Goal: Task Accomplishment & Management: Manage account settings

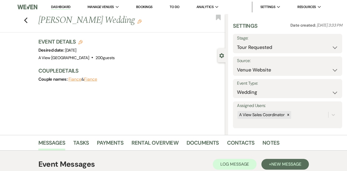
select select "2"
select select "5"
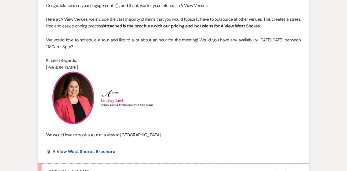
scroll to position [578, 0]
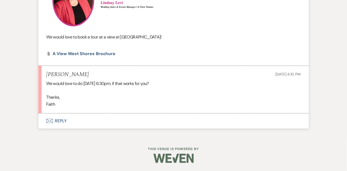
click at [67, 72] on h5 "[PERSON_NAME]" at bounding box center [67, 74] width 43 height 7
copy h5 "[PERSON_NAME]"
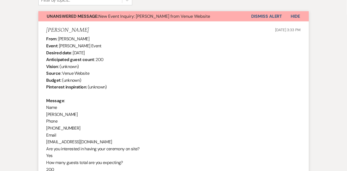
scroll to position [234, 0]
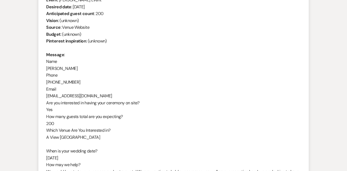
click at [90, 96] on div "From : [PERSON_NAME] Event : [PERSON_NAME] Event Desired date : [DATE] Anticipa…" at bounding box center [173, 96] width 254 height 213
copy div "[EMAIL_ADDRESS][DOMAIN_NAME]"
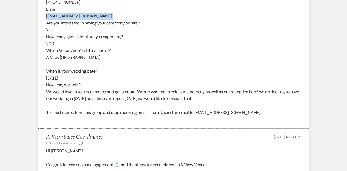
scroll to position [578, 0]
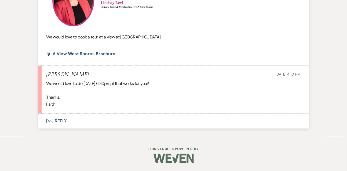
click at [61, 121] on button "Envelope Reply" at bounding box center [173, 120] width 271 height 15
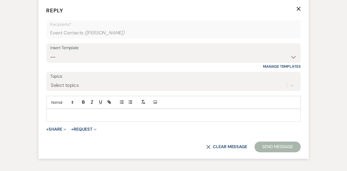
scroll to position [685, 0]
click at [62, 121] on div at bounding box center [174, 114] width 254 height 12
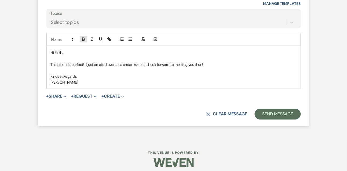
scroll to position [758, 0]
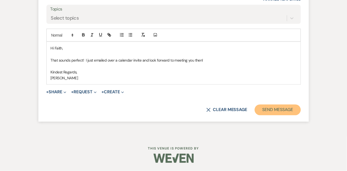
click at [270, 115] on button "Send Message" at bounding box center [278, 109] width 46 height 11
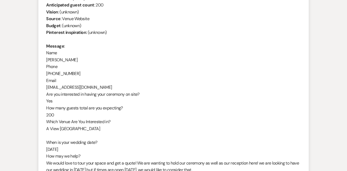
scroll to position [0, 0]
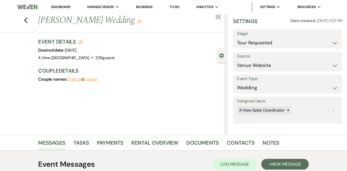
click at [63, 7] on link "Dashboard" at bounding box center [60, 7] width 19 height 5
select select "2"
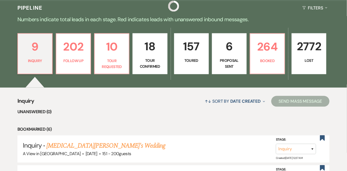
scroll to position [150, 0]
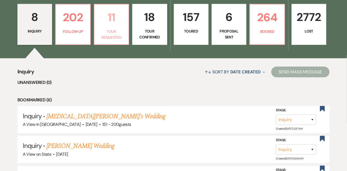
click at [108, 26] on p "11" at bounding box center [112, 17] width 28 height 18
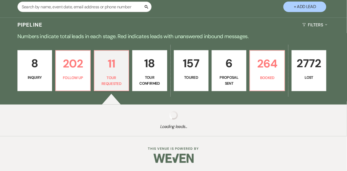
select select "2"
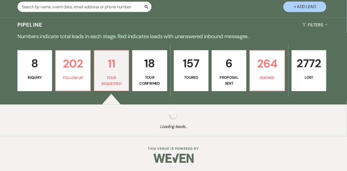
select select "2"
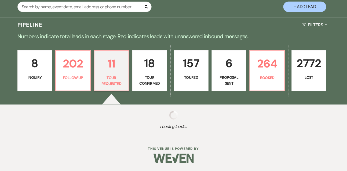
select select "2"
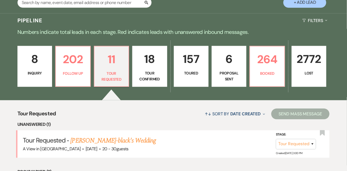
scroll to position [150, 0]
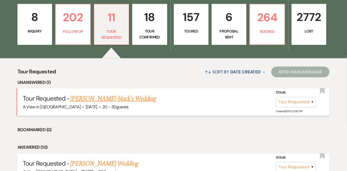
click at [95, 103] on link "[PERSON_NAME]-black's Wedding" at bounding box center [114, 99] width 86 height 10
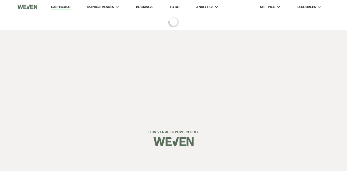
select select "2"
select select "5"
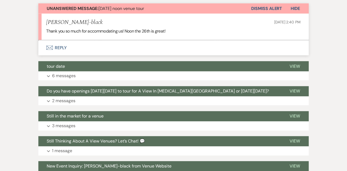
scroll to position [192, 0]
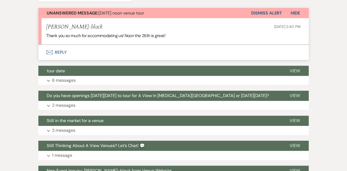
click at [81, 27] on h5 "[PERSON_NAME]-black" at bounding box center [74, 27] width 56 height 7
copy h5 "[PERSON_NAME]-black"
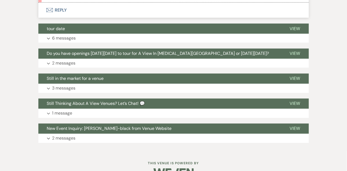
scroll to position [248, 0]
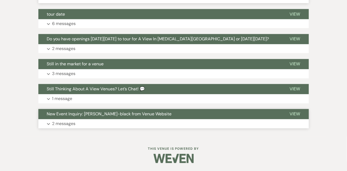
click at [71, 121] on p "2 messages" at bounding box center [63, 123] width 23 height 7
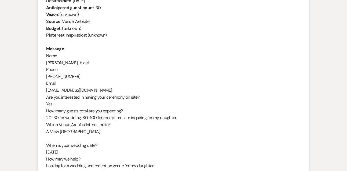
scroll to position [419, 0]
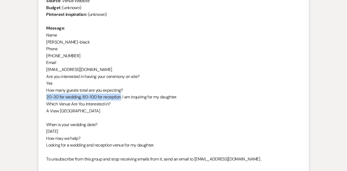
drag, startPoint x: 46, startPoint y: 96, endPoint x: 121, endPoint y: 95, distance: 74.1
click at [121, 95] on div "From : [PERSON_NAME]-black Event : [PERSON_NAME]-black's Event Desired date : […" at bounding box center [173, 66] width 254 height 206
copy div "20-30 for wedding, 80-100 for reception"
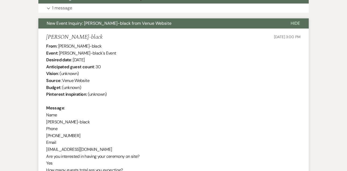
scroll to position [0, 0]
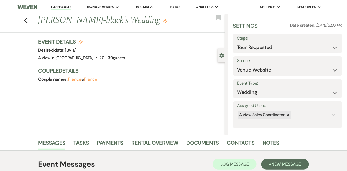
drag, startPoint x: 66, startPoint y: 49, endPoint x: 79, endPoint y: 48, distance: 13.3
click at [82, 47] on div "Desired date: [DATE]" at bounding box center [81, 50] width 87 height 8
drag, startPoint x: 65, startPoint y: 49, endPoint x: 137, endPoint y: 50, distance: 71.7
click at [137, 50] on div "Event Details Edit Desired date: [DATE] Venue: A View in [GEOGRAPHIC_DATA] . 20…" at bounding box center [129, 50] width 182 height 24
copy span "[DATE]"
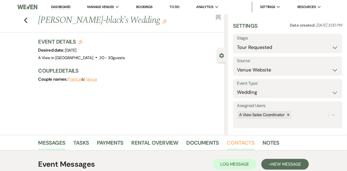
click at [239, 143] on link "Contacts" at bounding box center [241, 144] width 28 height 12
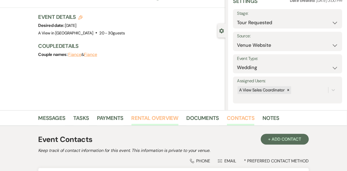
scroll to position [91, 0]
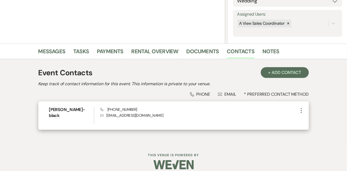
click at [132, 116] on p "Envelope [EMAIL_ADDRESS][DOMAIN_NAME]" at bounding box center [199, 115] width 198 height 6
copy div "[EMAIL_ADDRESS][DOMAIN_NAME] More"
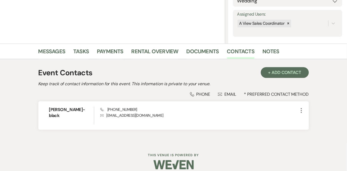
click at [57, 45] on div "Messages Tasks Payments Rental Overview Documents Contacts Notes" at bounding box center [173, 51] width 347 height 16
click at [57, 50] on link "Messages" at bounding box center [51, 53] width 27 height 12
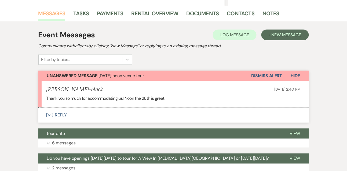
scroll to position [185, 0]
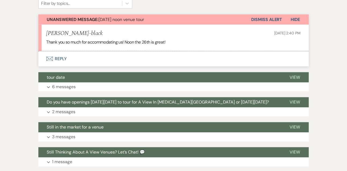
click at [60, 58] on button "Envelope Reply" at bounding box center [173, 58] width 271 height 15
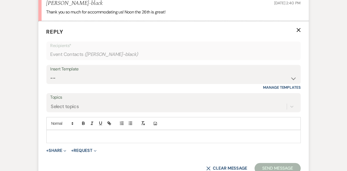
scroll to position [216, 0]
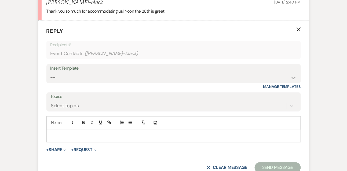
click at [59, 139] on div at bounding box center [174, 135] width 254 height 12
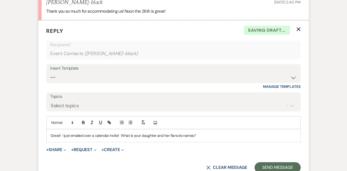
scroll to position [293, 0]
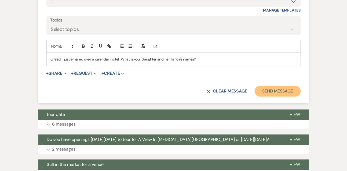
click at [297, 88] on button "Send Message" at bounding box center [278, 91] width 46 height 11
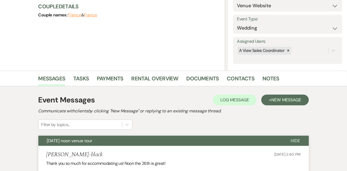
scroll to position [0, 0]
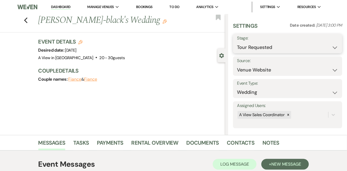
click at [257, 51] on select "Inquiry Follow Up Tour Requested Tour Confirmed Toured Proposal Sent Booked Lost" at bounding box center [287, 47] width 101 height 10
select select "4"
click at [237, 42] on select "Inquiry Follow Up Tour Requested Tour Confirmed Toured Proposal Sent Booked Lost" at bounding box center [287, 47] width 101 height 10
click at [330, 48] on button "Save" at bounding box center [331, 43] width 23 height 11
click at [64, 6] on link "Dashboard" at bounding box center [60, 7] width 19 height 5
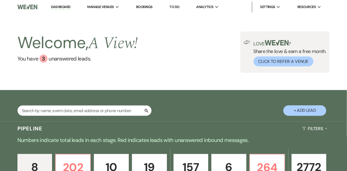
scroll to position [88, 0]
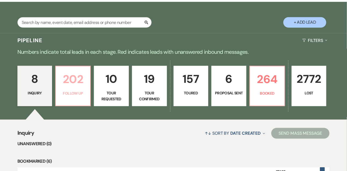
click at [76, 79] on p "202" at bounding box center [73, 79] width 28 height 18
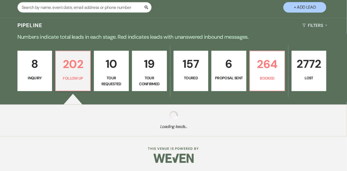
select select "9"
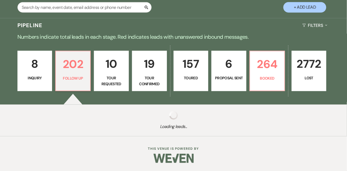
select select "9"
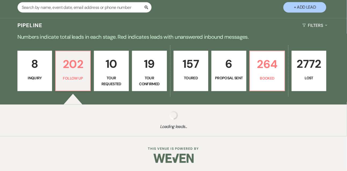
select select "9"
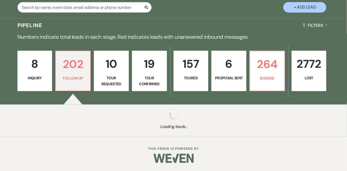
select select "9"
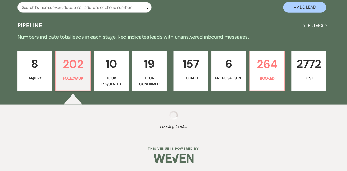
select select "9"
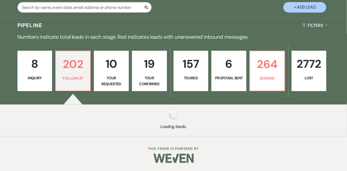
select select "9"
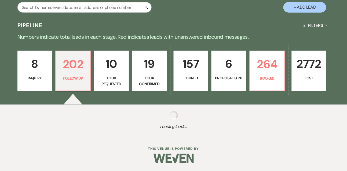
select select "9"
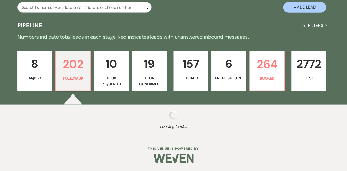
select select "9"
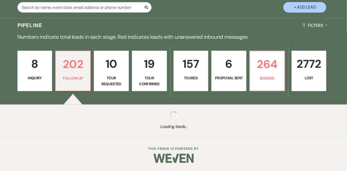
select select "9"
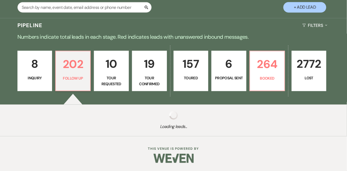
select select "9"
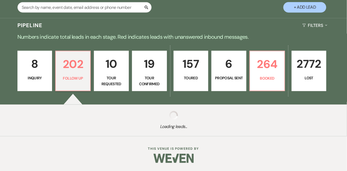
select select "9"
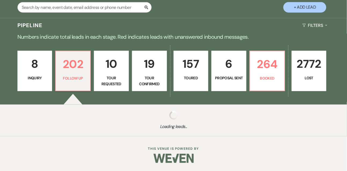
select select "9"
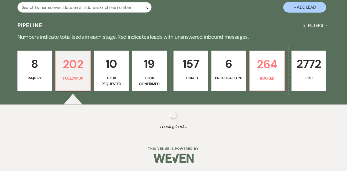
select select "9"
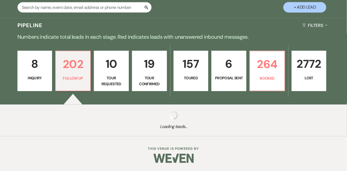
select select "9"
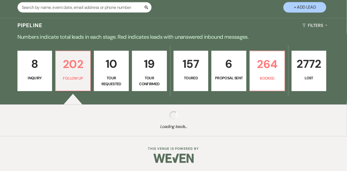
select select "9"
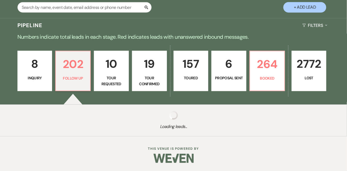
select select "9"
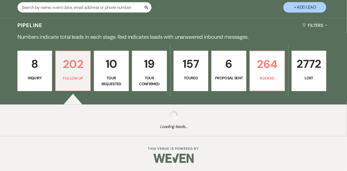
select select "9"
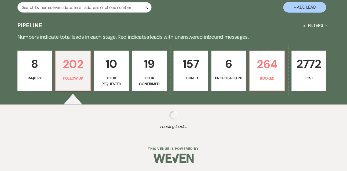
select select "9"
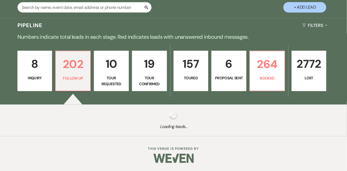
select select "9"
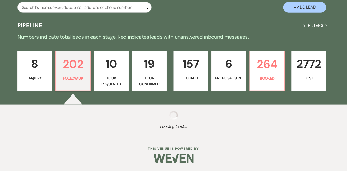
select select "9"
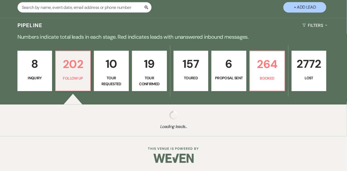
select select "9"
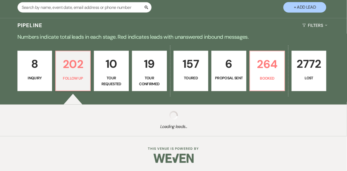
select select "9"
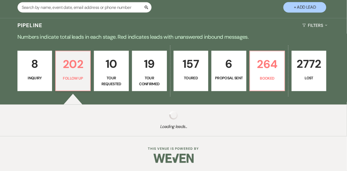
select select "9"
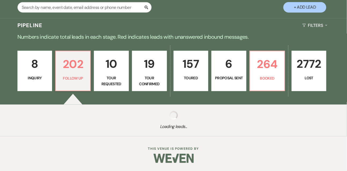
select select "9"
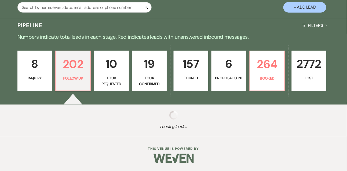
select select "9"
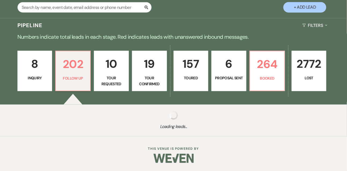
select select "9"
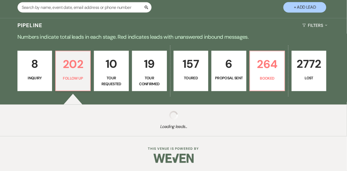
select select "9"
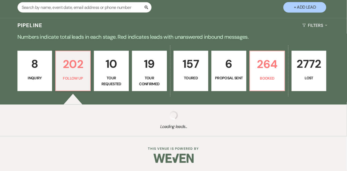
select select "9"
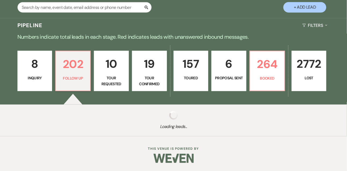
select select "9"
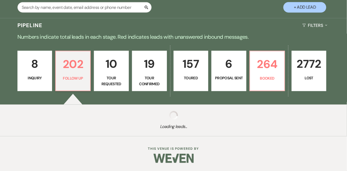
select select "9"
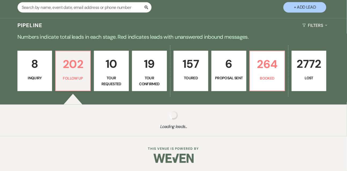
select select "9"
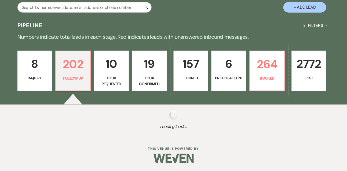
select select "9"
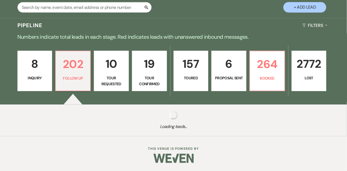
select select "9"
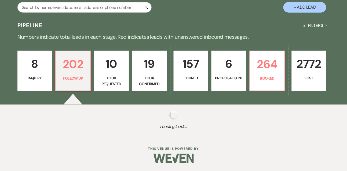
select select "9"
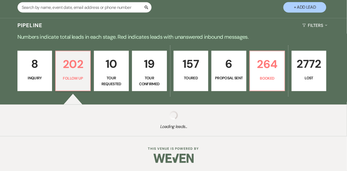
select select "9"
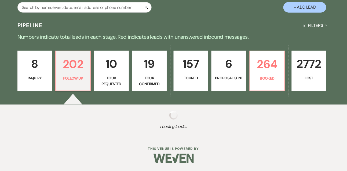
select select "9"
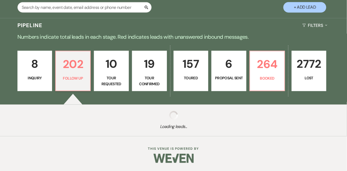
select select "9"
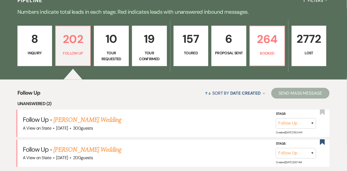
scroll to position [149, 0]
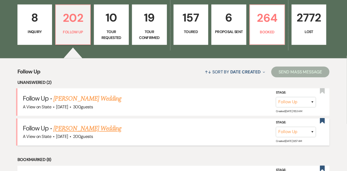
click at [73, 129] on link "[PERSON_NAME] Wedding" at bounding box center [87, 129] width 68 height 10
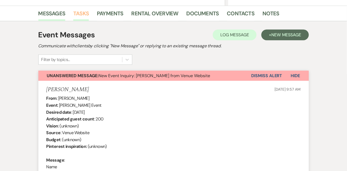
scroll to position [129, 0]
click at [273, 75] on button "Dismiss Alert" at bounding box center [267, 76] width 31 height 10
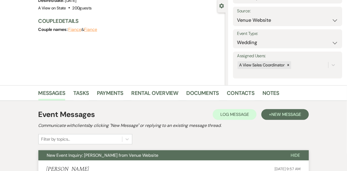
scroll to position [0, 0]
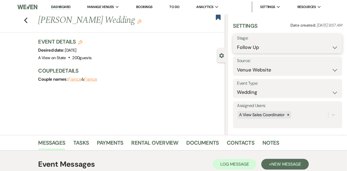
click at [251, 49] on select "Inquiry Follow Up Tour Requested Tour Confirmed Toured Proposal Sent Booked Lost" at bounding box center [287, 47] width 101 height 10
click at [237, 42] on select "Inquiry Follow Up Tour Requested Tour Confirmed Toured Proposal Sent Booked Lost" at bounding box center [287, 47] width 101 height 10
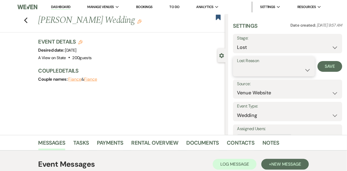
click at [249, 70] on select "Booked Elsewhere Budget Date Unavailable No Response Not a Good Match Capacity …" at bounding box center [274, 70] width 74 height 10
click at [237, 65] on select "Booked Elsewhere Budget Date Unavailable No Response Not a Good Match Capacity …" at bounding box center [274, 70] width 74 height 10
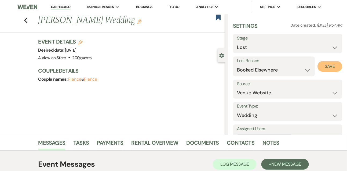
click at [324, 65] on button "Save" at bounding box center [330, 66] width 25 height 11
click at [81, 141] on link "Tasks" at bounding box center [81, 144] width 16 height 12
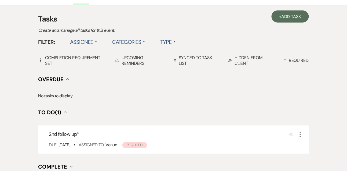
scroll to position [170, 0]
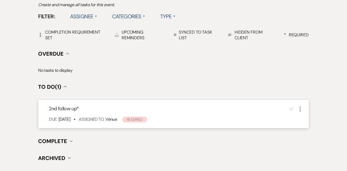
click at [302, 110] on icon "More" at bounding box center [300, 109] width 6 height 6
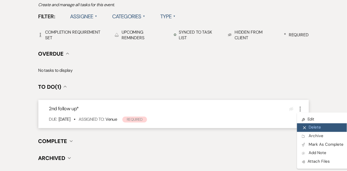
click at [308, 125] on button "X Delete" at bounding box center [323, 127] width 52 height 9
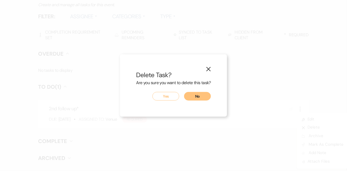
click at [168, 101] on div "X Delete Task? Are you sure you want to delete this task? Yes No" at bounding box center [173, 85] width 107 height 62
click at [166, 95] on button "Yes" at bounding box center [165, 96] width 27 height 9
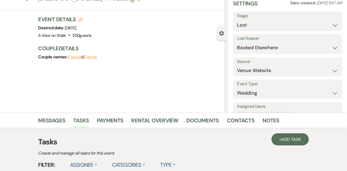
scroll to position [0, 0]
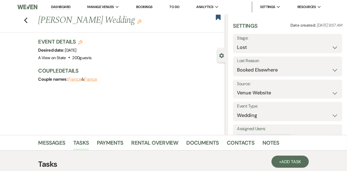
click at [60, 8] on link "Dashboard" at bounding box center [60, 7] width 19 height 5
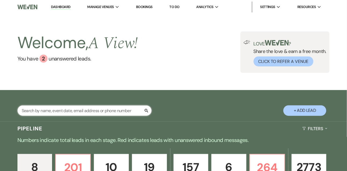
click at [63, 113] on input "text" at bounding box center [84, 110] width 134 height 10
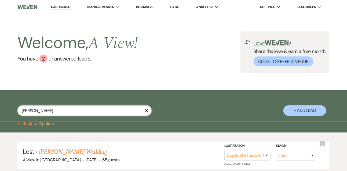
click at [49, 114] on input "[PERSON_NAME]" at bounding box center [84, 110] width 134 height 10
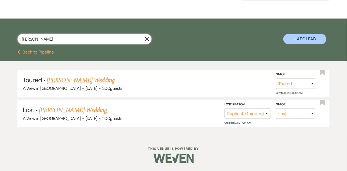
scroll to position [75, 0]
click at [66, 83] on link "[PERSON_NAME] Wedding" at bounding box center [81, 80] width 68 height 10
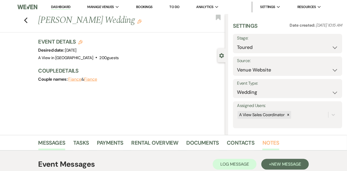
click at [267, 140] on link "Notes" at bounding box center [271, 144] width 17 height 12
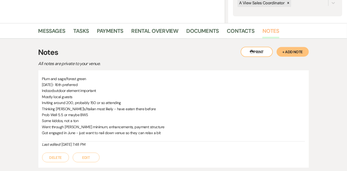
scroll to position [107, 0]
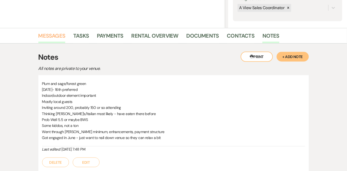
click at [51, 32] on link "Messages" at bounding box center [51, 37] width 27 height 12
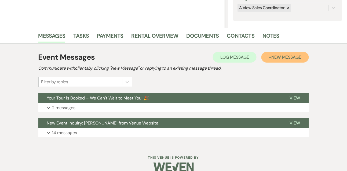
click at [287, 60] on button "+ New Message" at bounding box center [284, 57] width 47 height 11
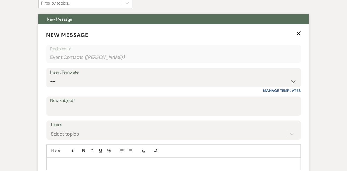
scroll to position [198, 0]
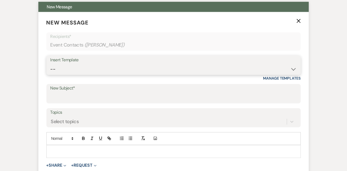
click at [59, 73] on select "-- Tour Confirmation Contract (Pre-Booked Leads) Out of office Inquiry Email Al…" at bounding box center [173, 69] width 246 height 10
click at [50, 64] on select "-- Tour Confirmation Contract (Pre-Booked Leads) Out of office Inquiry Email Al…" at bounding box center [173, 69] width 246 height 10
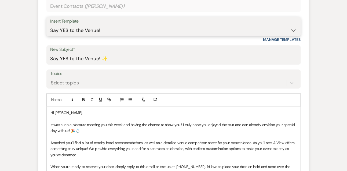
scroll to position [262, 0]
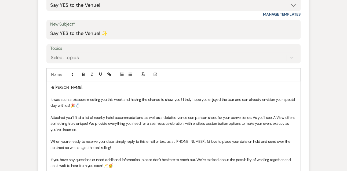
click at [73, 89] on p "Hi [PERSON_NAME]," at bounding box center [174, 88] width 246 height 6
click at [180, 97] on p "It was such a pleasure meeting you this week and having the chance to show you …" at bounding box center [174, 103] width 246 height 12
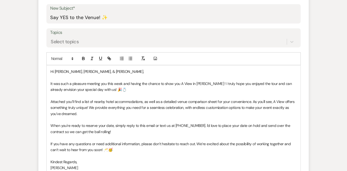
scroll to position [297, 0]
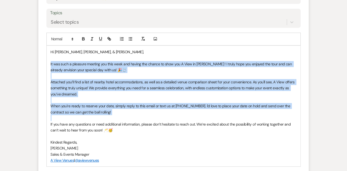
drag, startPoint x: 50, startPoint y: 63, endPoint x: 56, endPoint y: 118, distance: 56.1
click at [56, 118] on div "Hi [PERSON_NAME], [PERSON_NAME], & [PERSON_NAME], It was such a pleasure meetin…" at bounding box center [174, 106] width 254 height 121
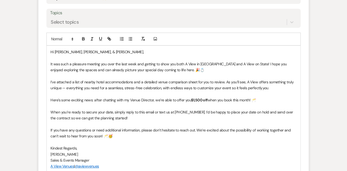
click at [75, 100] on p "Here’s some exciting news: after chatting with my Venue Director, we’re able to…" at bounding box center [174, 100] width 246 height 6
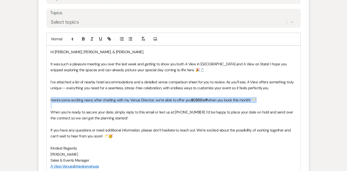
click at [75, 100] on p "Here’s some exciting news: after chatting with my Venue Director, we’re able to…" at bounding box center [174, 100] width 246 height 6
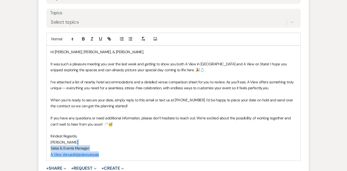
drag, startPoint x: 78, startPoint y: 143, endPoint x: 107, endPoint y: 156, distance: 31.8
click at [107, 156] on div "Hi [PERSON_NAME], [PERSON_NAME], & [PERSON_NAME], It was such a pleasure meetin…" at bounding box center [174, 103] width 254 height 115
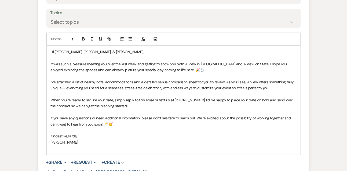
click at [159, 37] on div "Add Photo" at bounding box center [155, 39] width 9 height 8
click at [154, 38] on use "button" at bounding box center [155, 38] width 3 height 3
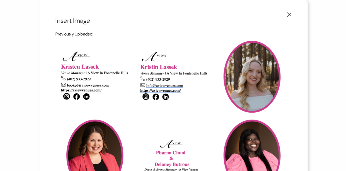
click at [92, 145] on img at bounding box center [94, 155] width 73 height 73
click at [0, 0] on input "checkbox" at bounding box center [0, 0] width 0 height 0
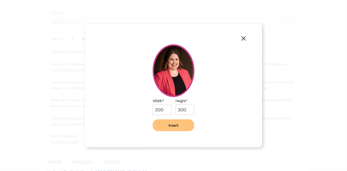
click at [183, 127] on button "Insert" at bounding box center [174, 125] width 42 height 12
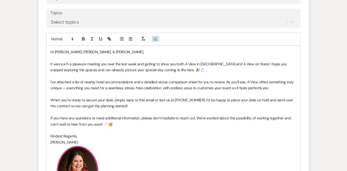
click at [155, 40] on use "button" at bounding box center [155, 38] width 3 height 3
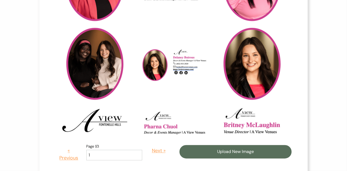
scroll to position [181, 0]
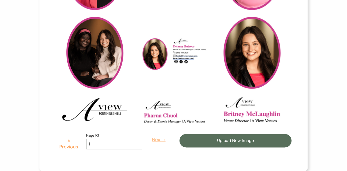
click at [153, 141] on button "Next »" at bounding box center [158, 139] width 25 height 15
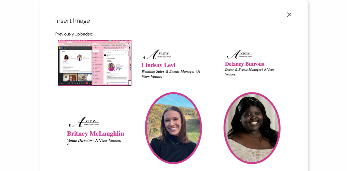
click at [153, 65] on img at bounding box center [173, 62] width 73 height 31
click at [0, 0] on input "checkbox" at bounding box center [0, 0] width 0 height 0
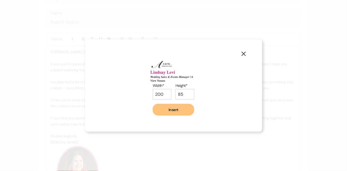
click at [182, 110] on button "Insert" at bounding box center [174, 110] width 42 height 12
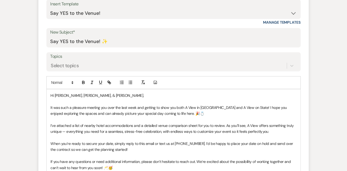
scroll to position [319, 0]
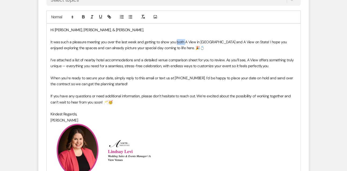
drag, startPoint x: 176, startPoint y: 41, endPoint x: 184, endPoint y: 41, distance: 8.1
click at [184, 41] on p "It was such a pleasure meeting you over the last week and getting to show you b…" at bounding box center [174, 45] width 246 height 12
drag, startPoint x: 216, startPoint y: 41, endPoint x: 247, endPoint y: 42, distance: 31.7
click at [247, 42] on p "It was such a pleasure meeting you over the last week and getting to show you A…" at bounding box center [174, 45] width 246 height 12
click at [281, 40] on p "It was such a pleasure meeting you over the last week and getting to show you A…" at bounding box center [174, 45] width 246 height 12
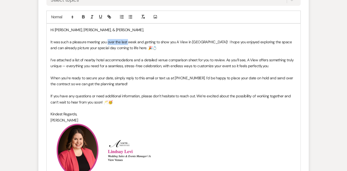
drag, startPoint x: 107, startPoint y: 41, endPoint x: 127, endPoint y: 41, distance: 20.1
click at [127, 41] on p "It was such a pleasure meeting you over the last week and getting to show you A…" at bounding box center [174, 45] width 246 height 12
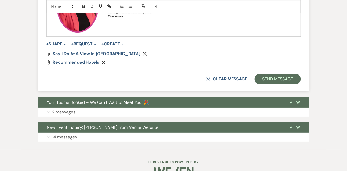
scroll to position [464, 0]
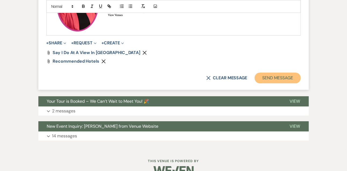
click at [275, 76] on button "Send Message" at bounding box center [278, 77] width 46 height 11
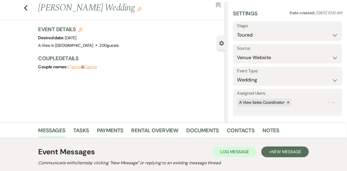
scroll to position [0, 0]
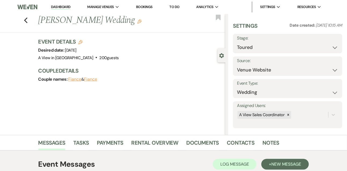
click at [59, 8] on link "Dashboard" at bounding box center [60, 7] width 19 height 5
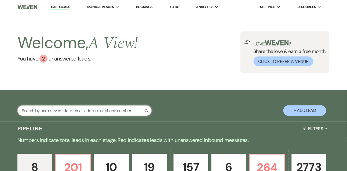
click at [59, 112] on input "text" at bounding box center [84, 110] width 134 height 10
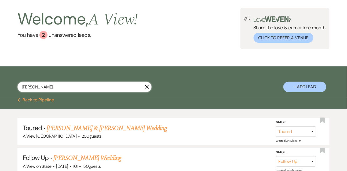
scroll to position [47, 0]
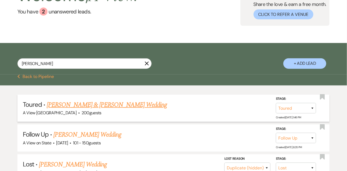
click at [73, 108] on link "[PERSON_NAME] & [PERSON_NAME] Wedding" at bounding box center [107, 105] width 120 height 10
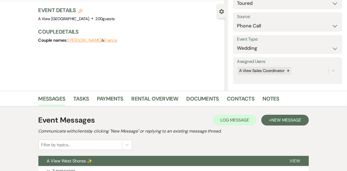
scroll to position [72, 0]
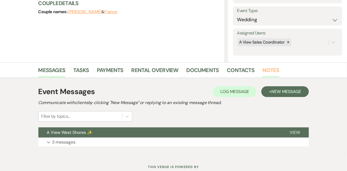
click at [265, 76] on link "Notes" at bounding box center [271, 72] width 17 height 12
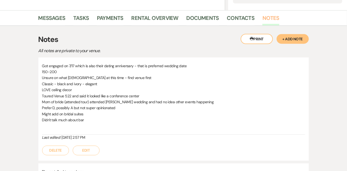
scroll to position [149, 0]
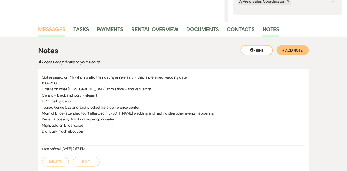
click at [56, 30] on link "Messages" at bounding box center [51, 31] width 27 height 12
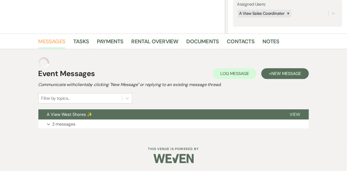
scroll to position [90, 0]
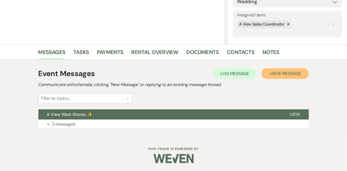
click at [278, 72] on span "New Message" at bounding box center [286, 74] width 30 height 6
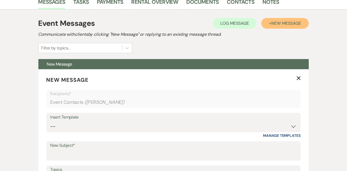
scroll to position [196, 0]
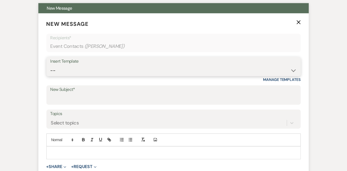
click at [87, 68] on select "-- Tour Confirmation Contract (Pre-Booked Leads) Out of office Inquiry Email Al…" at bounding box center [173, 70] width 246 height 10
click at [50, 65] on select "-- Tour Confirmation Contract (Pre-Booked Leads) Out of office Inquiry Email Al…" at bounding box center [173, 70] width 246 height 10
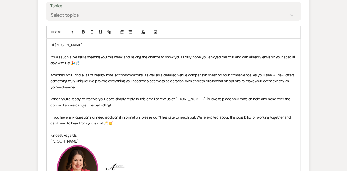
scroll to position [311, 0]
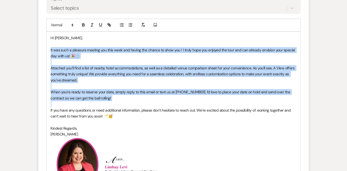
drag, startPoint x: 48, startPoint y: 50, endPoint x: 65, endPoint y: 104, distance: 56.6
click at [65, 104] on div "Hi [PERSON_NAME], It was such a pleasure meeting you this week and having the c…" at bounding box center [174, 113] width 254 height 162
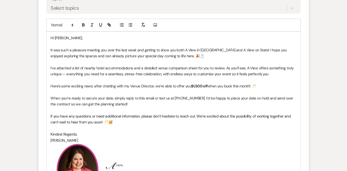
click at [69, 85] on p "Here’s some exciting news: after chatting with my Venue Director, we’re able to…" at bounding box center [174, 86] width 246 height 6
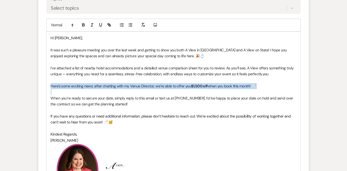
click at [69, 85] on p "Here’s some exciting news: after chatting with my Venue Director, we’re able to…" at bounding box center [174, 86] width 246 height 6
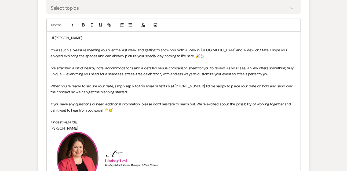
click at [74, 36] on p "Hi [PERSON_NAME]," at bounding box center [174, 38] width 246 height 6
drag, startPoint x: 107, startPoint y: 50, endPoint x: 121, endPoint y: 51, distance: 14.9
click at [121, 51] on p "It was such a pleasure meeting you over the last week and getting to show you b…" at bounding box center [174, 53] width 246 height 12
drag, startPoint x: 135, startPoint y: 49, endPoint x: 108, endPoint y: 47, distance: 27.5
click at [108, 47] on p "It was such a pleasure meeting you over the last week and getting to show you b…" at bounding box center [174, 53] width 246 height 12
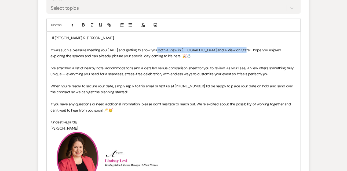
drag, startPoint x: 157, startPoint y: 50, endPoint x: 236, endPoint y: 49, distance: 79.5
click at [236, 49] on p "It was such a pleasure meeting you [DATE] and getting to show you both A View i…" at bounding box center [174, 53] width 246 height 12
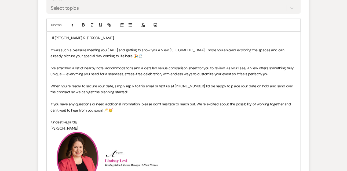
click at [254, 49] on p "It was such a pleasure meeting you [DATE] and getting to show you A View [GEOGR…" at bounding box center [174, 53] width 246 height 12
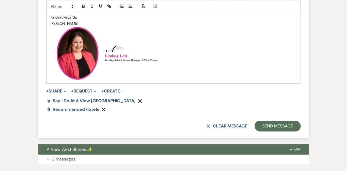
scroll to position [417, 0]
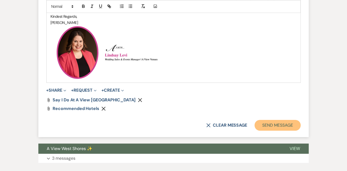
click at [271, 122] on button "Send Message" at bounding box center [278, 125] width 46 height 11
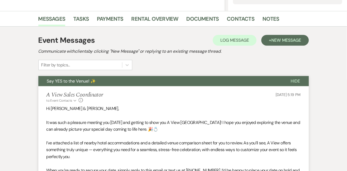
scroll to position [0, 0]
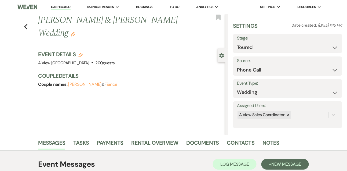
click at [65, 5] on link "Dashboard" at bounding box center [60, 7] width 19 height 5
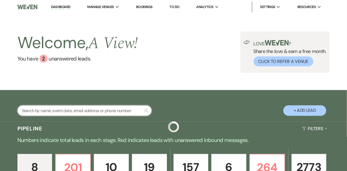
click at [69, 116] on input "text" at bounding box center [84, 110] width 134 height 10
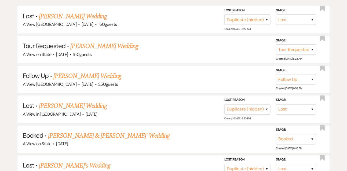
scroll to position [160, 0]
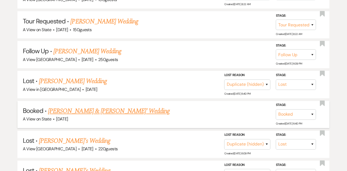
click at [123, 116] on link "[PERSON_NAME] & [PERSON_NAME]' Wedding" at bounding box center [109, 111] width 122 height 10
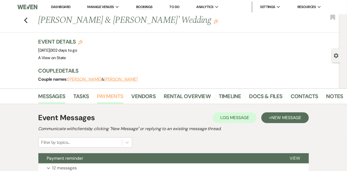
click at [112, 94] on link "Payments" at bounding box center [110, 98] width 27 height 12
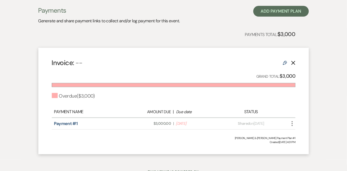
scroll to position [110, 0]
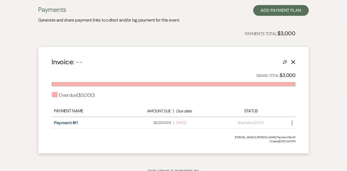
click at [291, 124] on icon "More" at bounding box center [292, 122] width 6 height 6
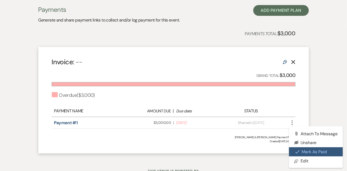
click at [302, 150] on button "Check [PERSON_NAME] [PERSON_NAME] as Paid" at bounding box center [316, 151] width 54 height 9
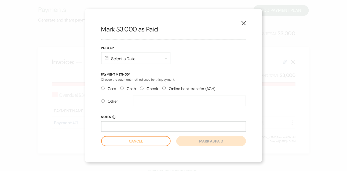
click at [133, 58] on div "Calendar Select a Date Expand" at bounding box center [135, 58] width 69 height 12
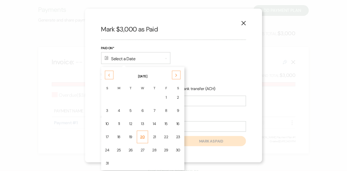
click at [141, 134] on div "20" at bounding box center [142, 137] width 5 height 6
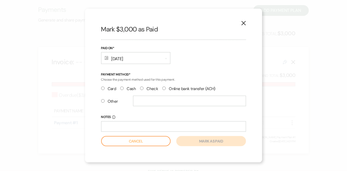
click at [108, 89] on label "Card" at bounding box center [108, 88] width 15 height 7
click at [105, 89] on input "Card" at bounding box center [102, 87] width 3 height 3
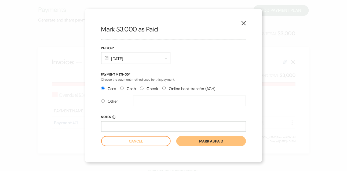
click at [188, 145] on button "Mark as paid" at bounding box center [211, 141] width 70 height 10
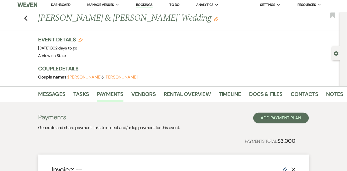
scroll to position [0, 0]
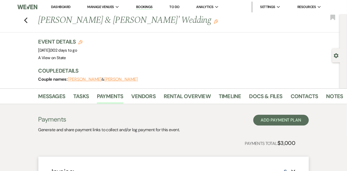
click at [65, 7] on link "Dashboard" at bounding box center [60, 7] width 19 height 5
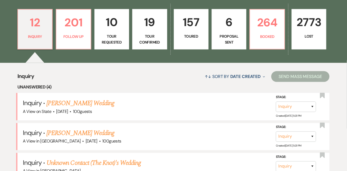
scroll to position [197, 0]
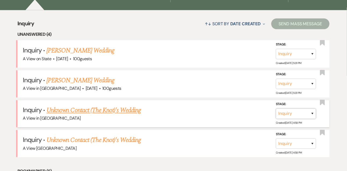
click at [283, 116] on select "Inquiry Follow Up Tour Requested Tour Confirmed Toured Proposal Sent Booked Lost" at bounding box center [296, 113] width 40 height 10
click at [276, 112] on select "Inquiry Follow Up Tour Requested Tour Confirmed Toured Proposal Sent Booked Lost" at bounding box center [296, 113] width 40 height 10
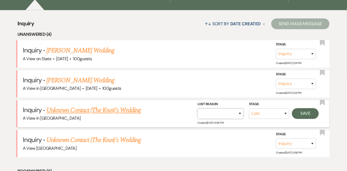
click at [223, 119] on select "Booked Elsewhere Budget Date Unavailable No Response Not a Good Match Capacity …" at bounding box center [221, 113] width 46 height 10
click at [198, 112] on select "Booked Elsewhere Budget Date Unavailable No Response Not a Good Match Capacity …" at bounding box center [221, 113] width 46 height 10
click at [305, 118] on button "Save" at bounding box center [305, 113] width 27 height 11
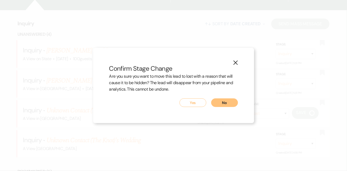
click at [203, 103] on button "Yes" at bounding box center [193, 102] width 27 height 9
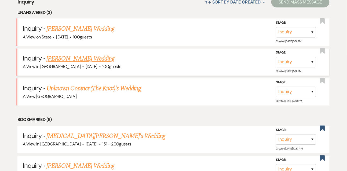
scroll to position [222, 0]
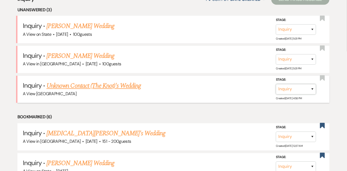
click at [291, 89] on select "Inquiry Follow Up Tour Requested Tour Confirmed Toured Proposal Sent Booked Lost" at bounding box center [296, 89] width 40 height 10
click at [276, 88] on select "Inquiry Follow Up Tour Requested Tour Confirmed Toured Proposal Sent Booked Lost" at bounding box center [296, 89] width 40 height 10
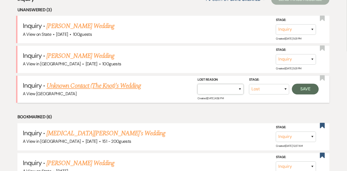
click at [217, 94] on select "Booked Elsewhere Budget Date Unavailable No Response Not a Good Match Capacity …" at bounding box center [221, 89] width 46 height 10
click at [198, 88] on select "Booked Elsewhere Budget Date Unavailable No Response Not a Good Match Capacity …" at bounding box center [221, 89] width 46 height 10
click at [307, 93] on button "Save" at bounding box center [305, 89] width 27 height 11
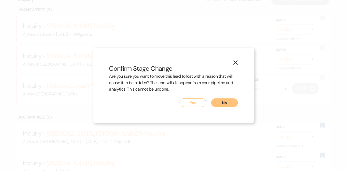
click at [197, 103] on button "Yes" at bounding box center [193, 102] width 27 height 9
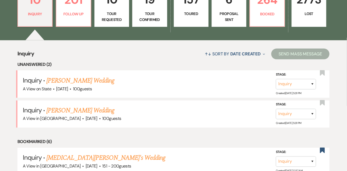
scroll to position [166, 0]
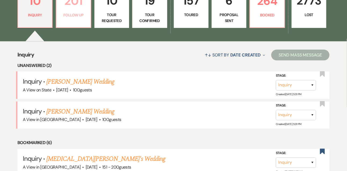
click at [76, 17] on p "Follow Up" at bounding box center [74, 15] width 28 height 6
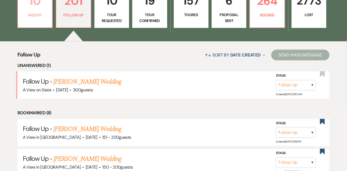
click at [47, 15] on link "10 Inquiry" at bounding box center [34, 8] width 35 height 40
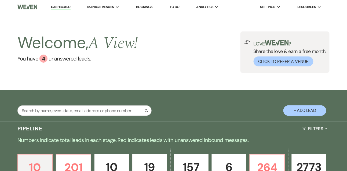
click at [174, 5] on link "To Do" at bounding box center [175, 7] width 10 height 5
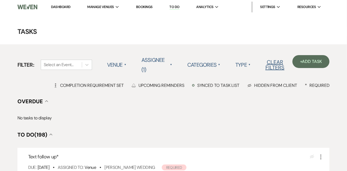
click at [62, 8] on link "Dashboard" at bounding box center [60, 7] width 19 height 5
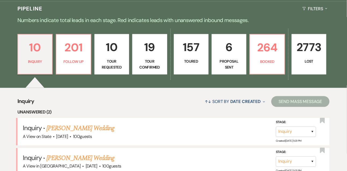
scroll to position [125, 0]
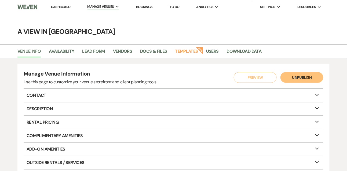
click at [68, 8] on link "Dashboard" at bounding box center [60, 7] width 19 height 5
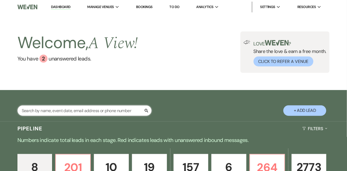
click at [70, 114] on input "text" at bounding box center [84, 110] width 134 height 10
type input "jennifer payne"
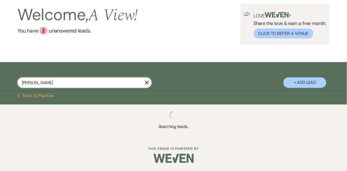
select select "8"
select select "4"
select select "5"
select select "8"
select select "4"
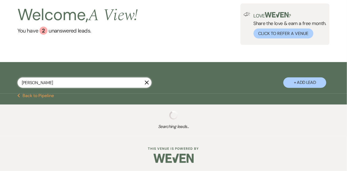
select select "8"
select select "4"
select select "8"
select select "4"
select select "8"
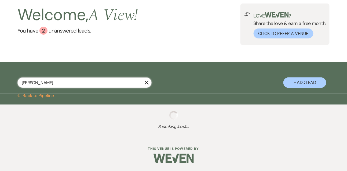
select select "4"
select select "9"
select select "4"
select select "8"
select select "3"
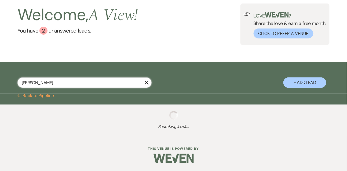
select select "8"
select select "3"
select select "8"
select select "4"
select select "8"
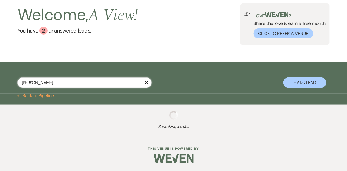
select select "4"
select select "8"
select select "10"
select select "8"
select select "4"
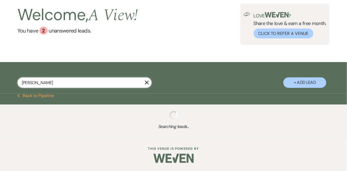
select select "8"
select select "5"
select select "8"
select select "4"
select select "8"
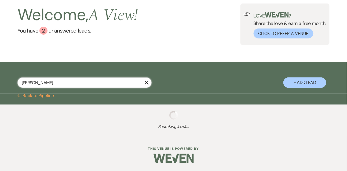
select select "7"
select select "8"
select select "5"
select select "8"
select select "5"
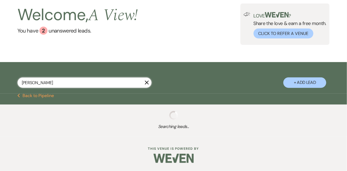
select select "8"
select select "5"
select select "8"
select select "7"
select select "8"
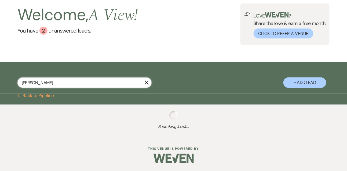
select select "4"
select select "8"
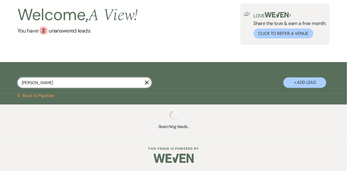
select select "8"
select select "4"
select select "8"
select select "4"
select select "8"
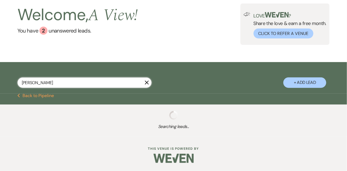
select select "8"
select select "4"
select select "8"
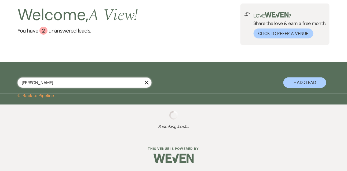
select select "8"
select select "4"
select select "8"
select select "4"
select select "8"
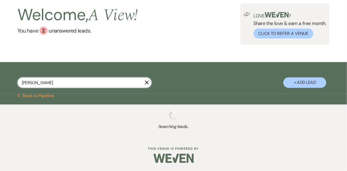
select select "4"
select select "8"
select select "4"
select select "8"
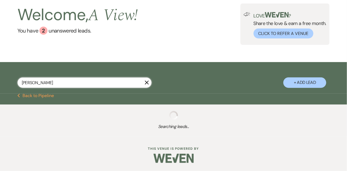
select select "8"
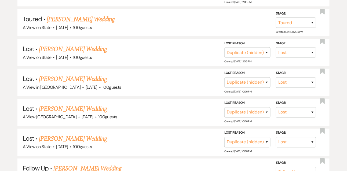
scroll to position [176, 0]
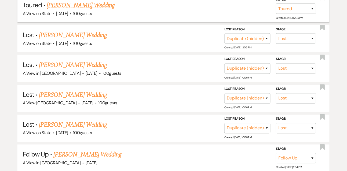
type input "jennifer payne"
click at [79, 10] on link "Jennifer Payne's Wedding" at bounding box center [81, 6] width 68 height 10
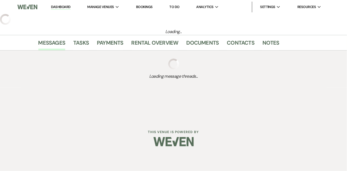
select select "5"
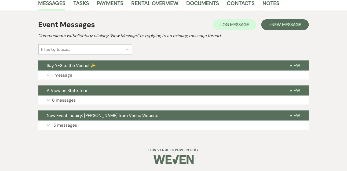
scroll to position [140, 0]
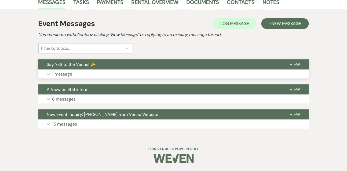
click at [59, 73] on p "1 message" at bounding box center [62, 74] width 20 height 7
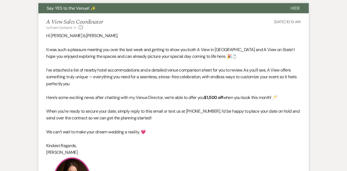
scroll to position [202, 0]
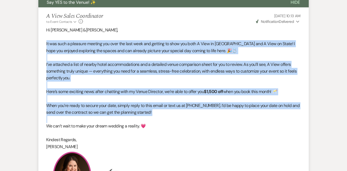
drag, startPoint x: 45, startPoint y: 45, endPoint x: 46, endPoint y: 115, distance: 69.5
click at [45, 116] on li "A View Sales Coordinator to: Event Contacts Expand Info Aug 14, 2025, 10:13 AM …" at bounding box center [173, 119] width 271 height 223
copy div "It was such a pleasure meeting you over the last week and getting to show you b…"
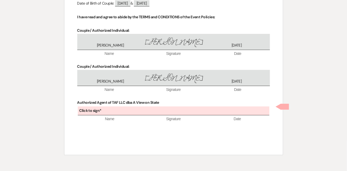
scroll to position [2200, 0]
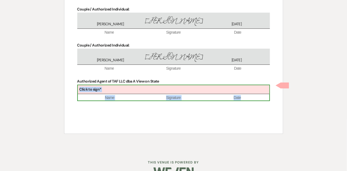
click at [177, 85] on div "Click to sign*" at bounding box center [174, 89] width 192 height 9
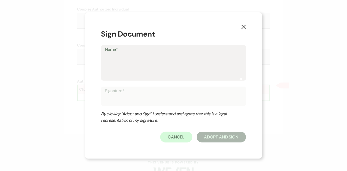
type textarea "L"
type input "L"
type textarea "Li"
type input "Li"
type textarea "Lin"
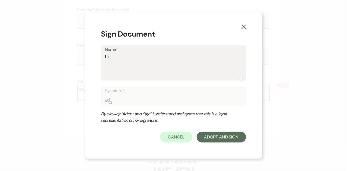
type input "Lin"
type textarea "[PERSON_NAME]"
type input "[PERSON_NAME]"
type textarea "Linds"
type input "Linds"
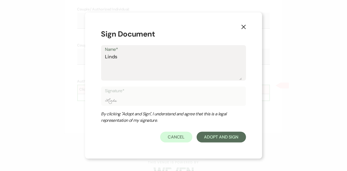
type textarea "Lindsa"
type input "Lindsa"
type textarea "[PERSON_NAME]"
type input "[PERSON_NAME]"
type textarea "[PERSON_NAME]"
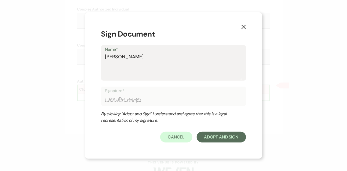
type input "[PERSON_NAME]"
type textarea "[PERSON_NAME]"
type input "[PERSON_NAME]"
type textarea "Lindsay Le"
type input "Lindsay Le"
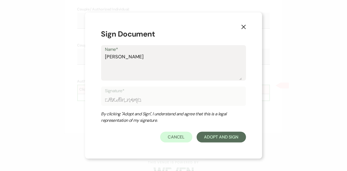
type textarea "Lindsay Lev"
type input "Lindsay Lev"
type textarea "[PERSON_NAME]"
type input "[PERSON_NAME]"
type textarea "[PERSON_NAME]"
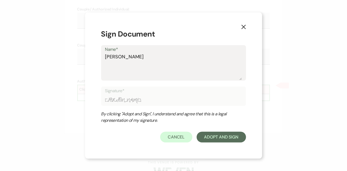
type input "[PERSON_NAME]"
type textarea "[PERSON_NAME]"
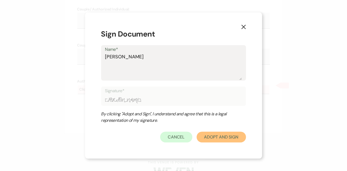
click at [220, 134] on button "Adopt And Sign" at bounding box center [221, 137] width 49 height 11
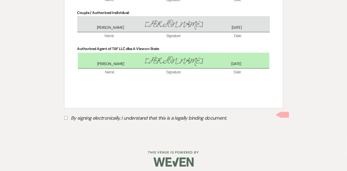
scroll to position [2235, 0]
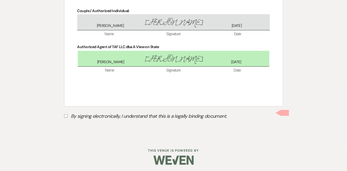
click at [65, 115] on input "By signing electronically, I understand that this is a legally binding document." at bounding box center [65, 115] width 3 height 3
checkbox input "true"
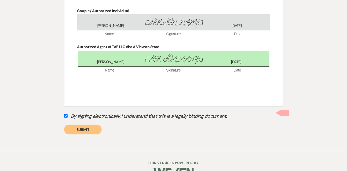
click at [74, 130] on button "Submit" at bounding box center [83, 130] width 38 height 10
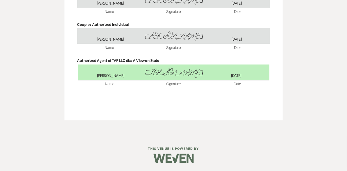
scroll to position [2219, 0]
